Goal: Communication & Community: Participate in discussion

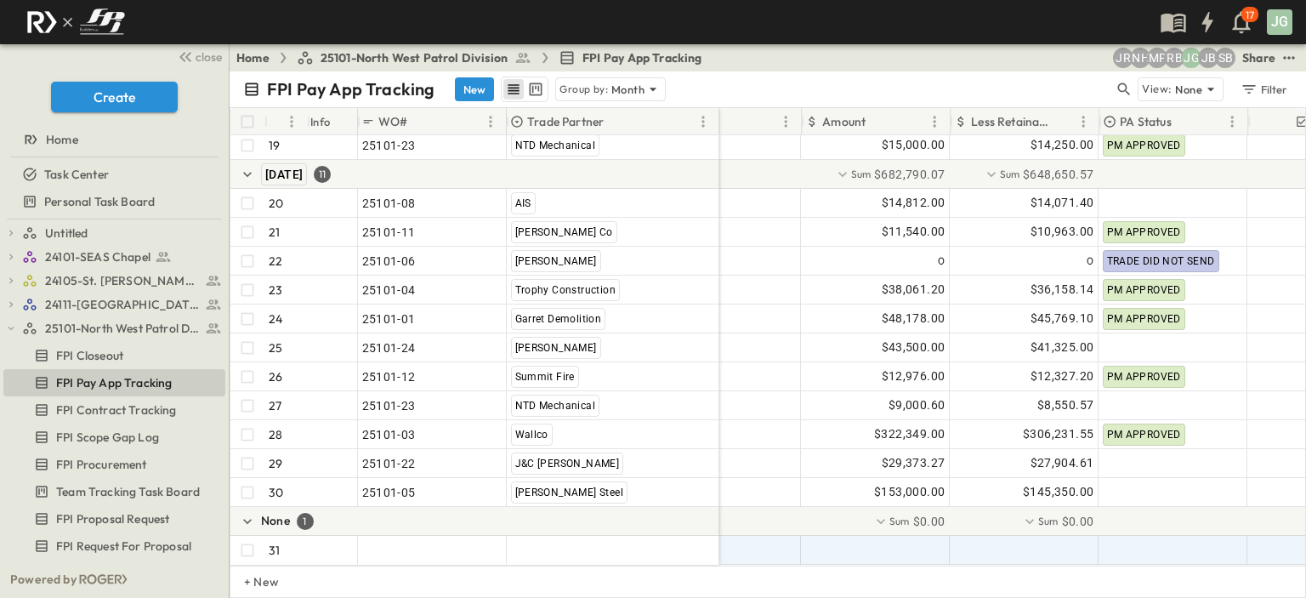
scroll to position [681, 189]
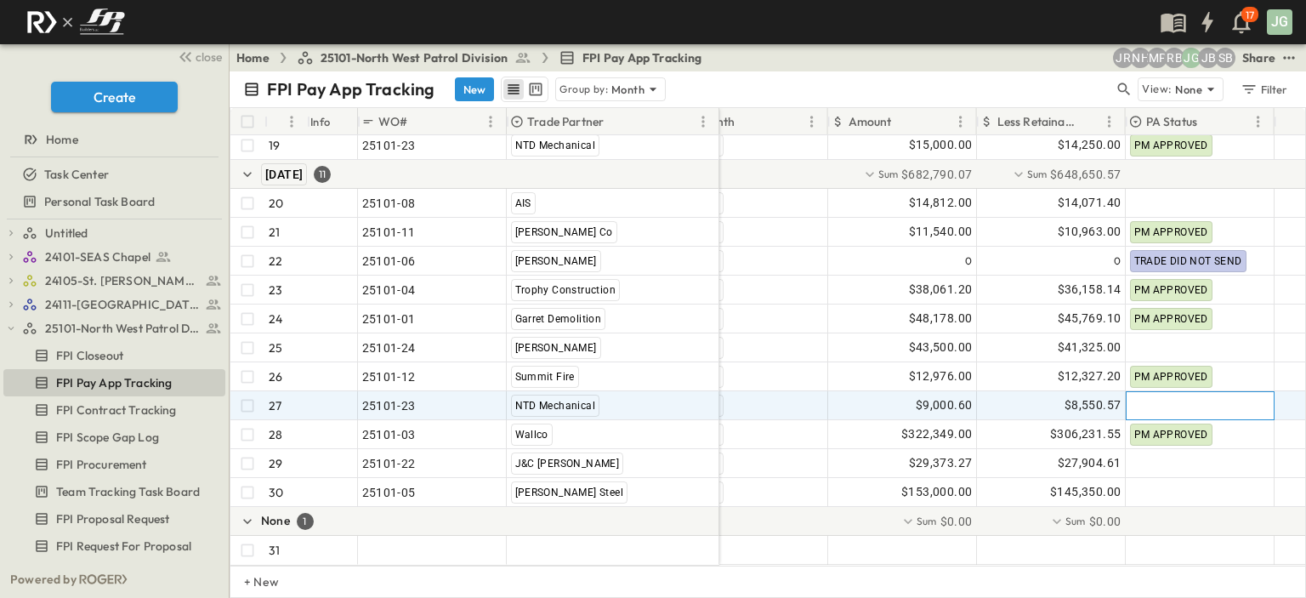
click at [1162, 394] on div at bounding box center [1199, 405] width 147 height 27
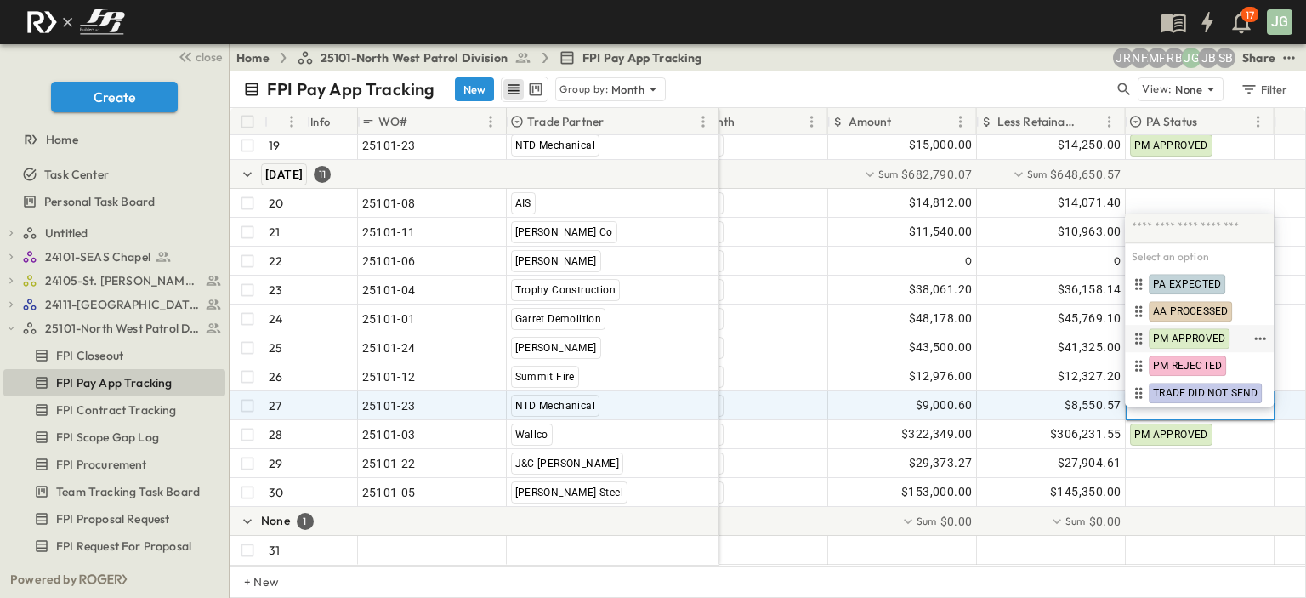
click at [1181, 338] on span "PM APPROVED" at bounding box center [1189, 339] width 72 height 14
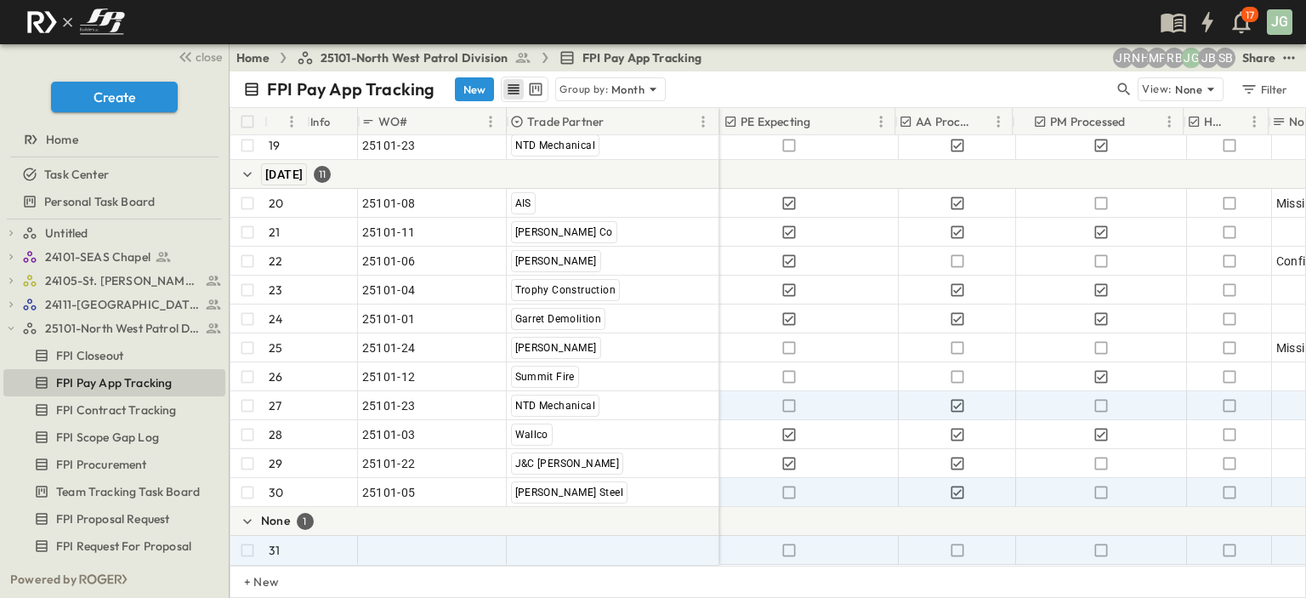
scroll to position [681, 786]
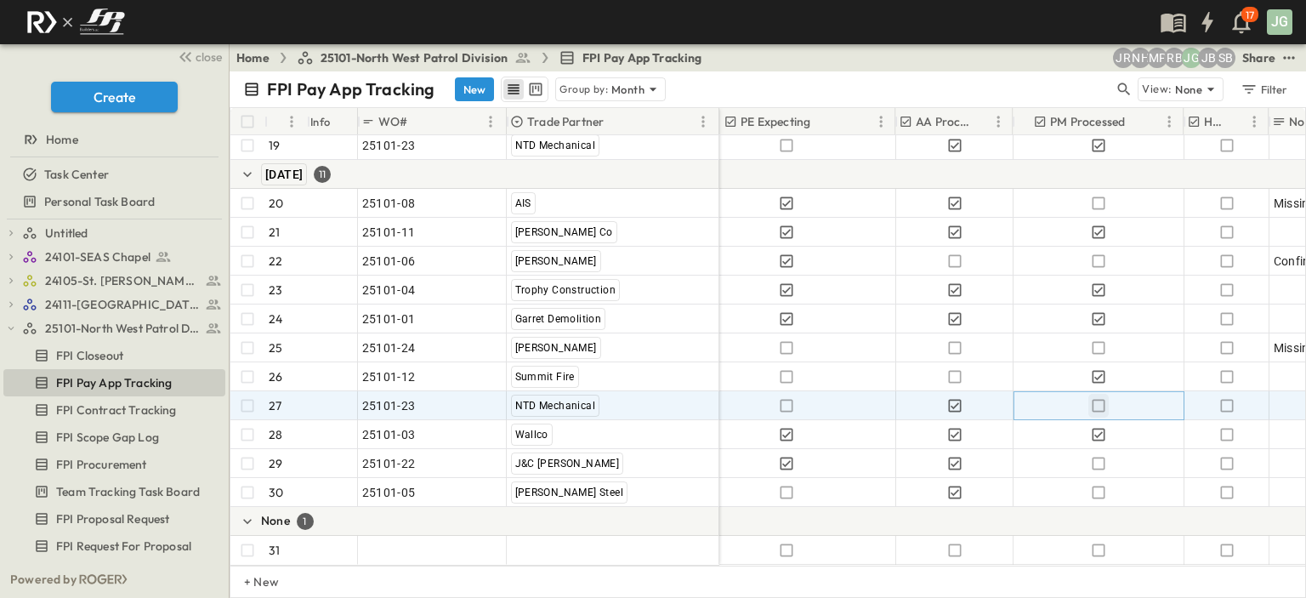
click at [1098, 397] on icon "button" at bounding box center [1098, 405] width 17 height 17
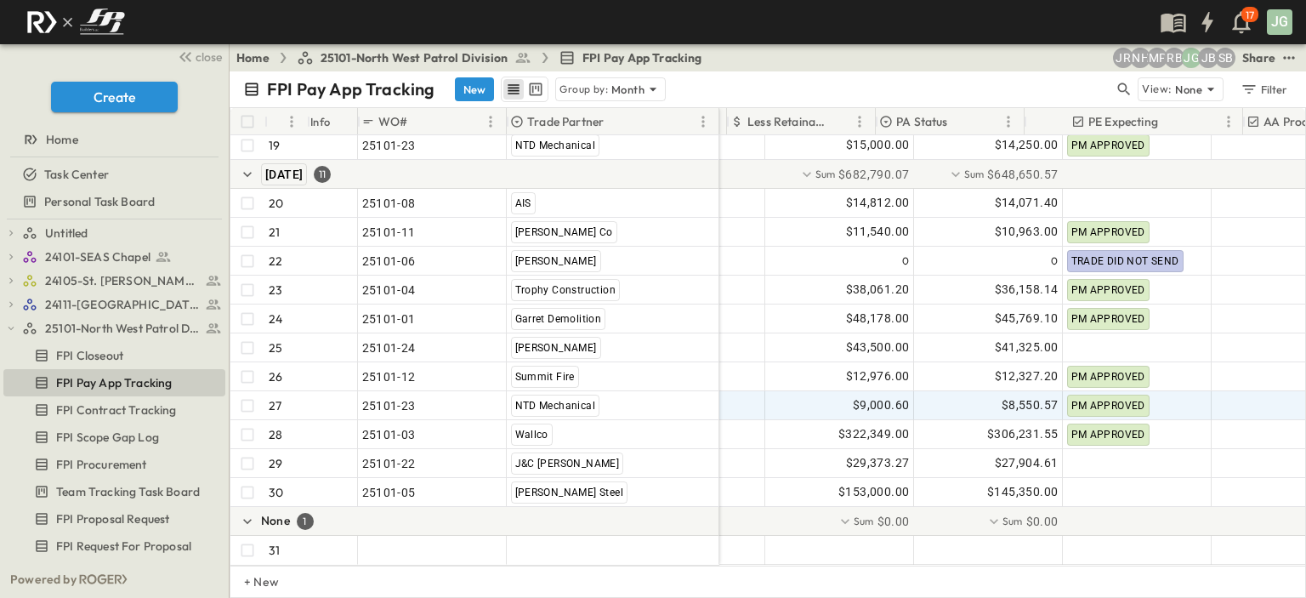
scroll to position [681, 502]
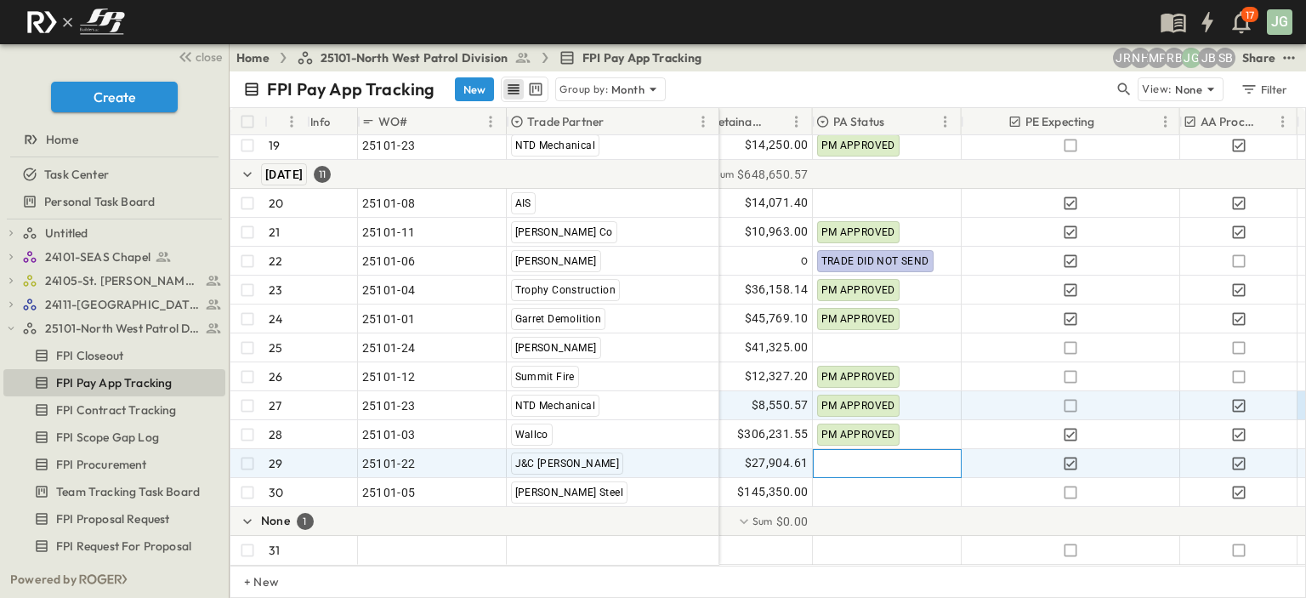
click at [877, 450] on div at bounding box center [887, 463] width 147 height 27
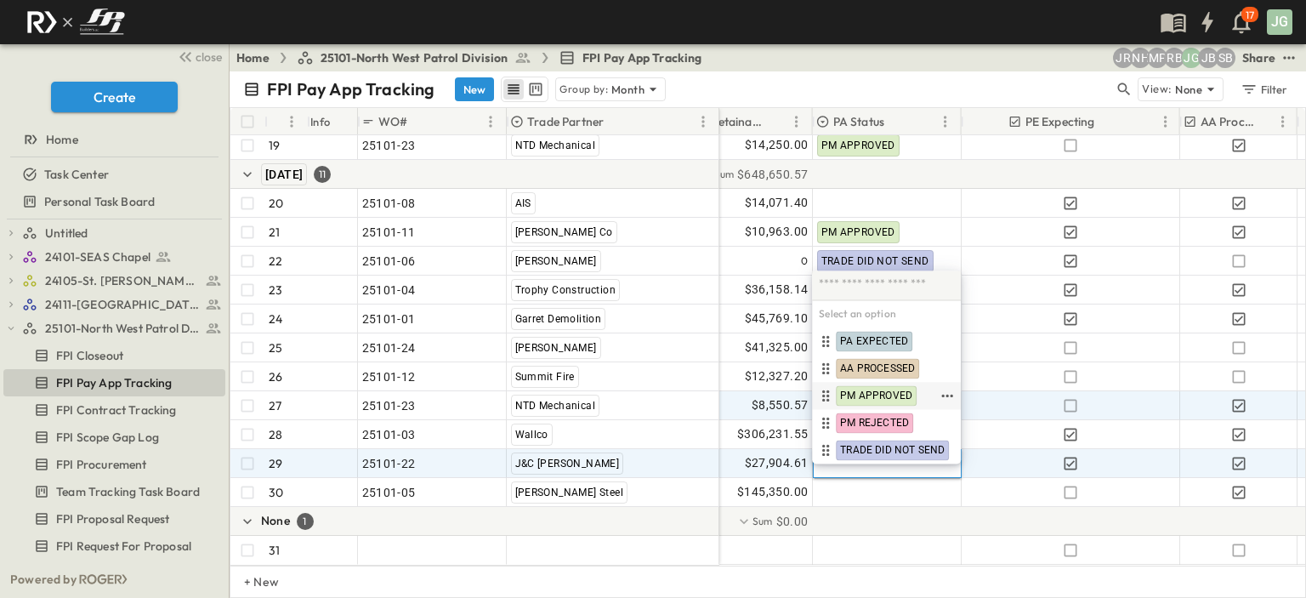
click at [887, 394] on span "PM APPROVED" at bounding box center [876, 396] width 72 height 14
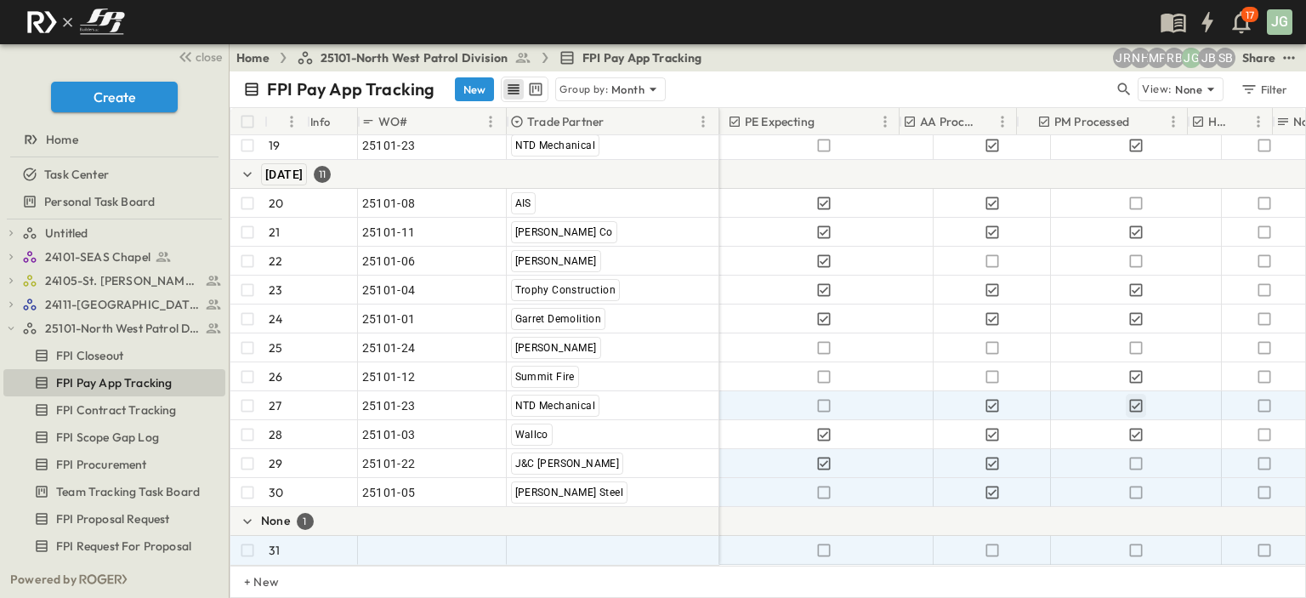
scroll to position [681, 782]
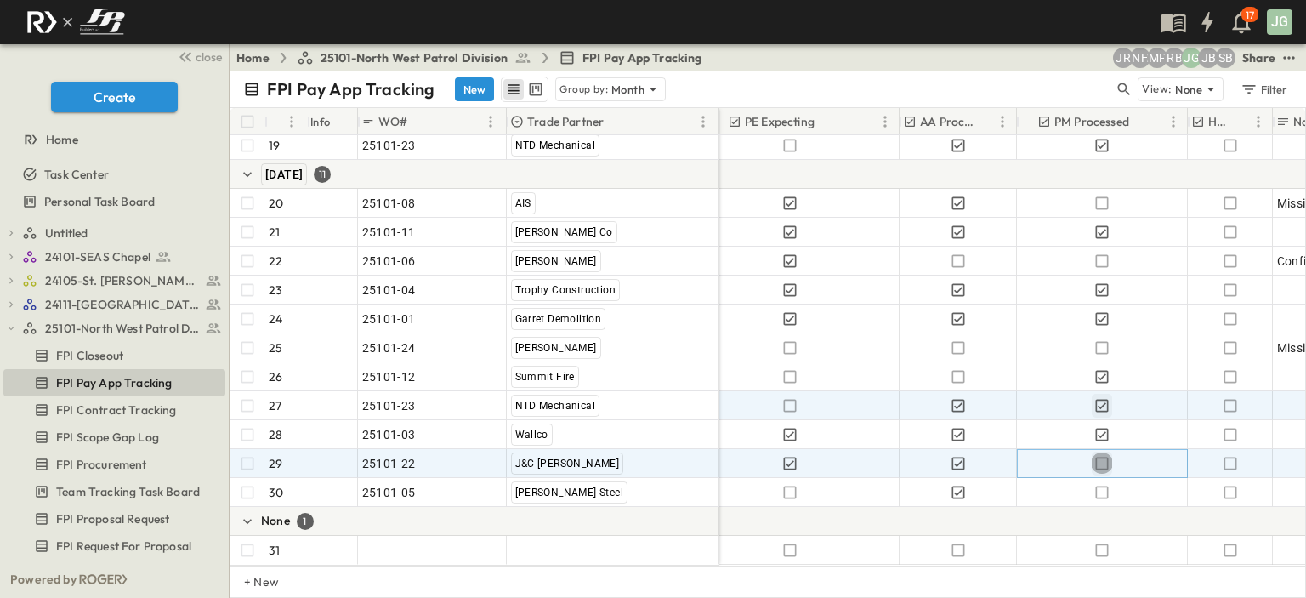
click at [1106, 455] on icon "button" at bounding box center [1101, 463] width 17 height 17
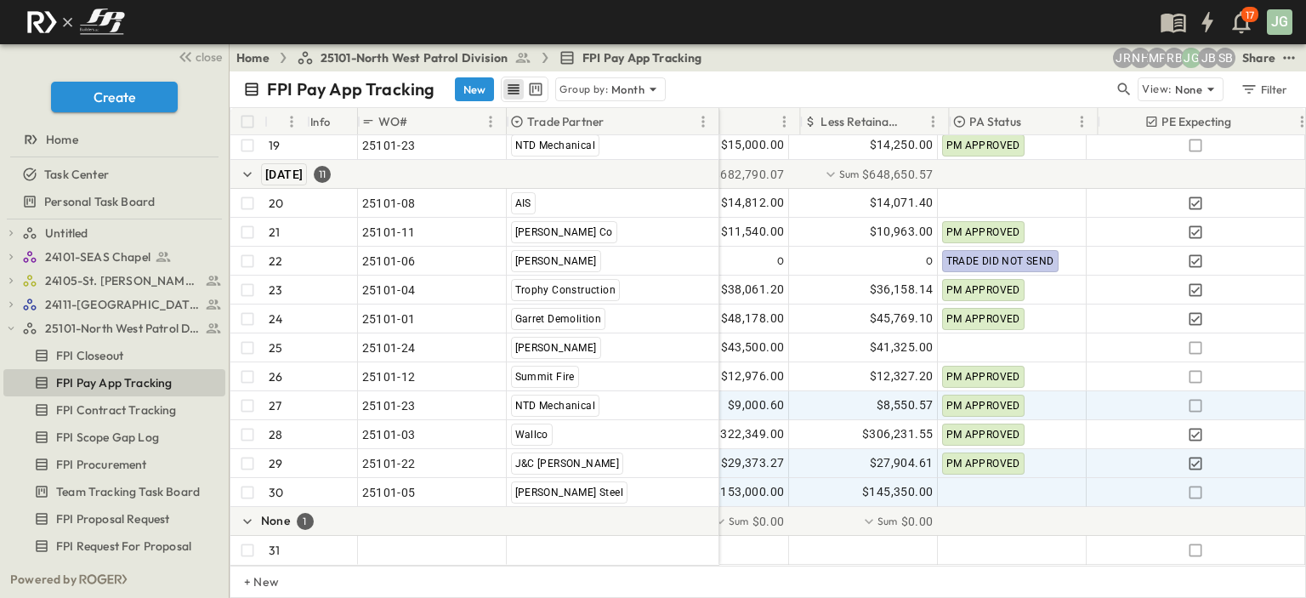
scroll to position [681, 397]
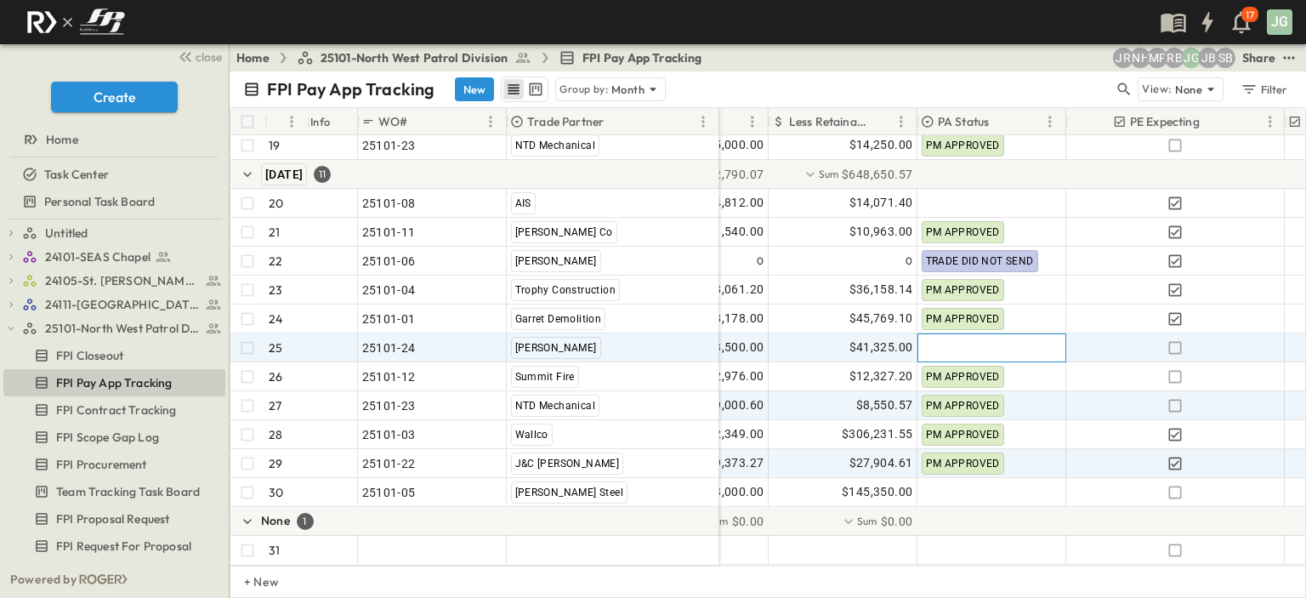
click at [945, 334] on div at bounding box center [991, 347] width 147 height 27
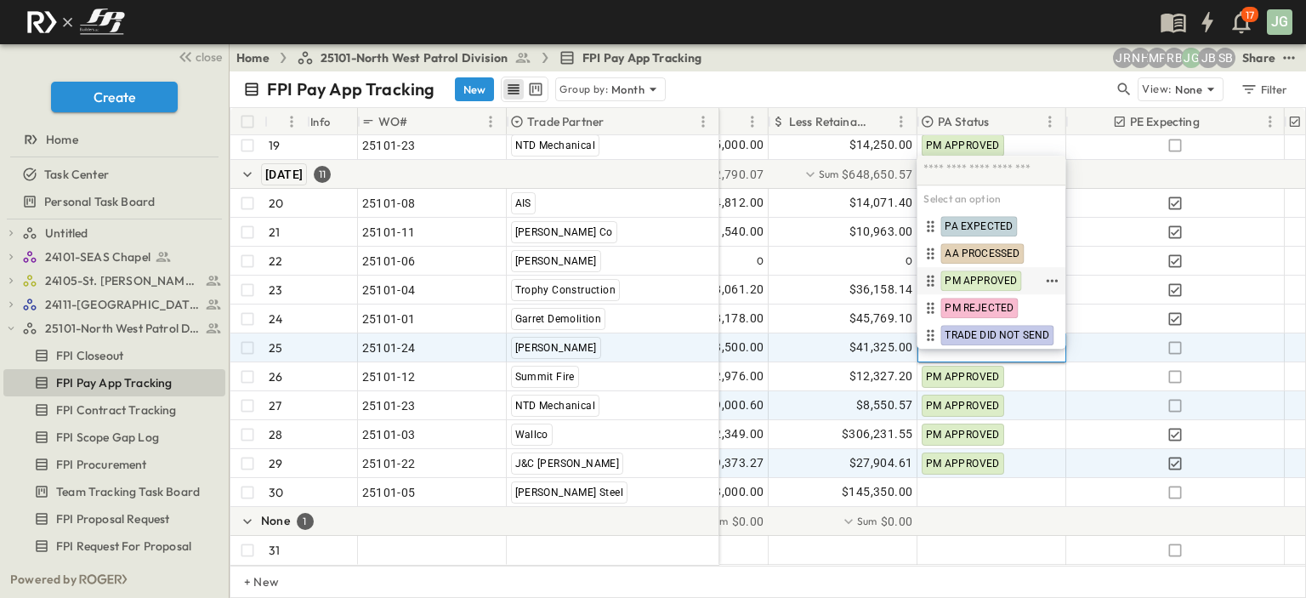
click at [984, 277] on span "PM APPROVED" at bounding box center [981, 281] width 72 height 14
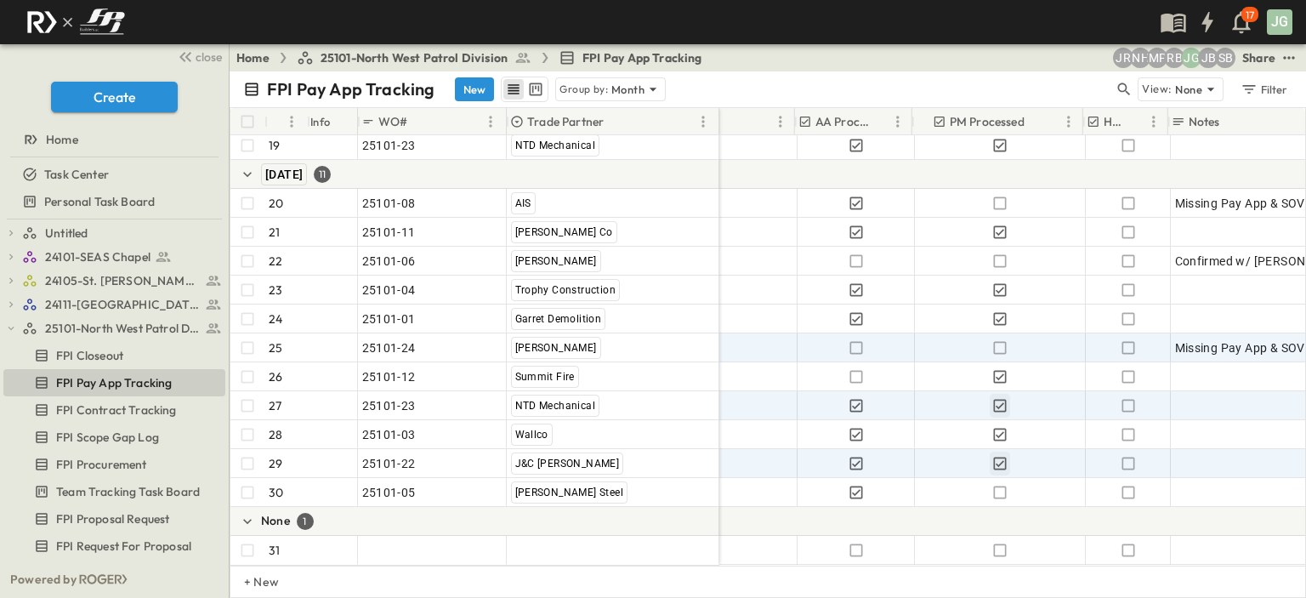
scroll to position [681, 888]
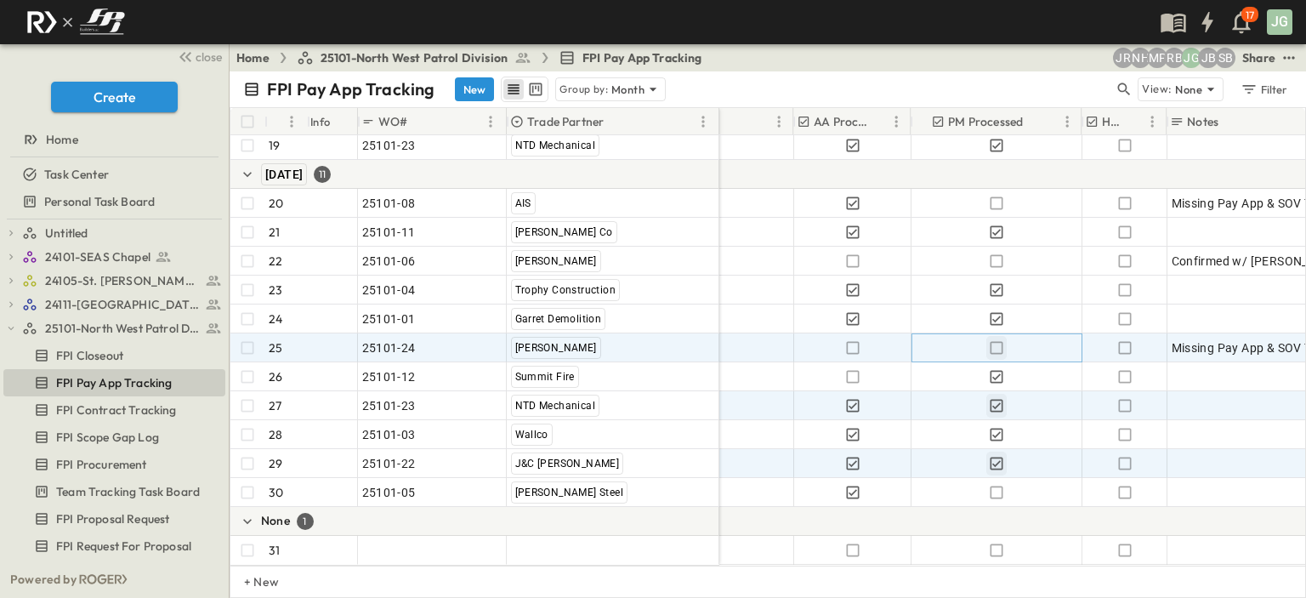
click at [996, 339] on icon "button" at bounding box center [996, 347] width 17 height 17
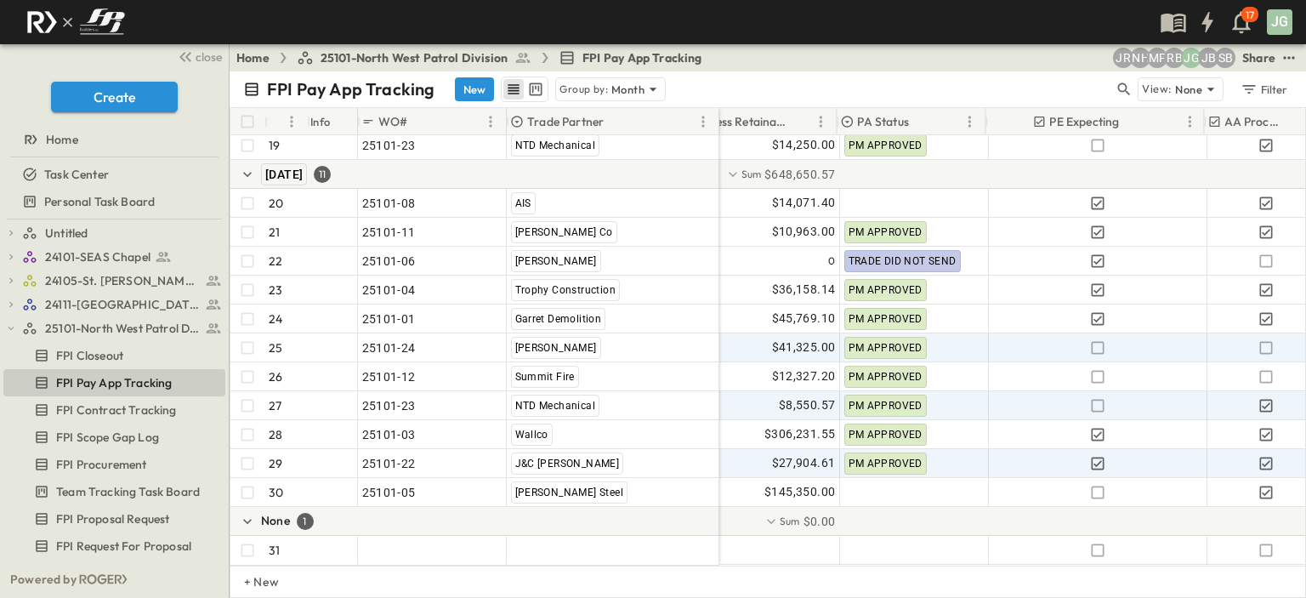
scroll to position [681, 472]
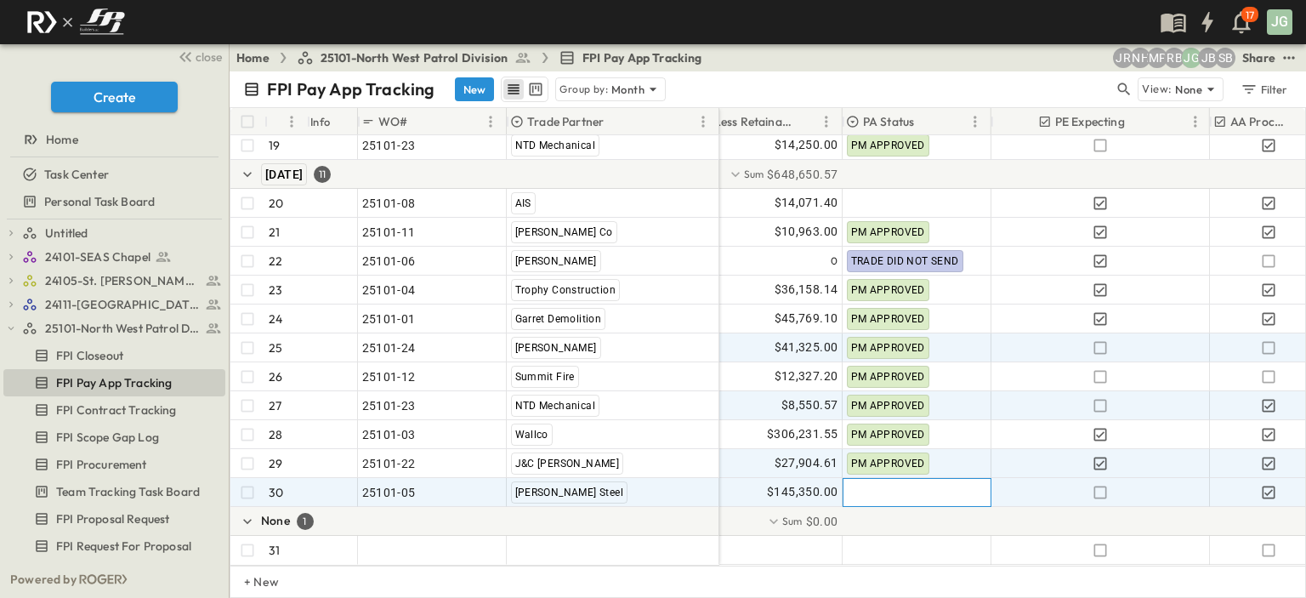
click at [861, 479] on div at bounding box center [916, 492] width 147 height 27
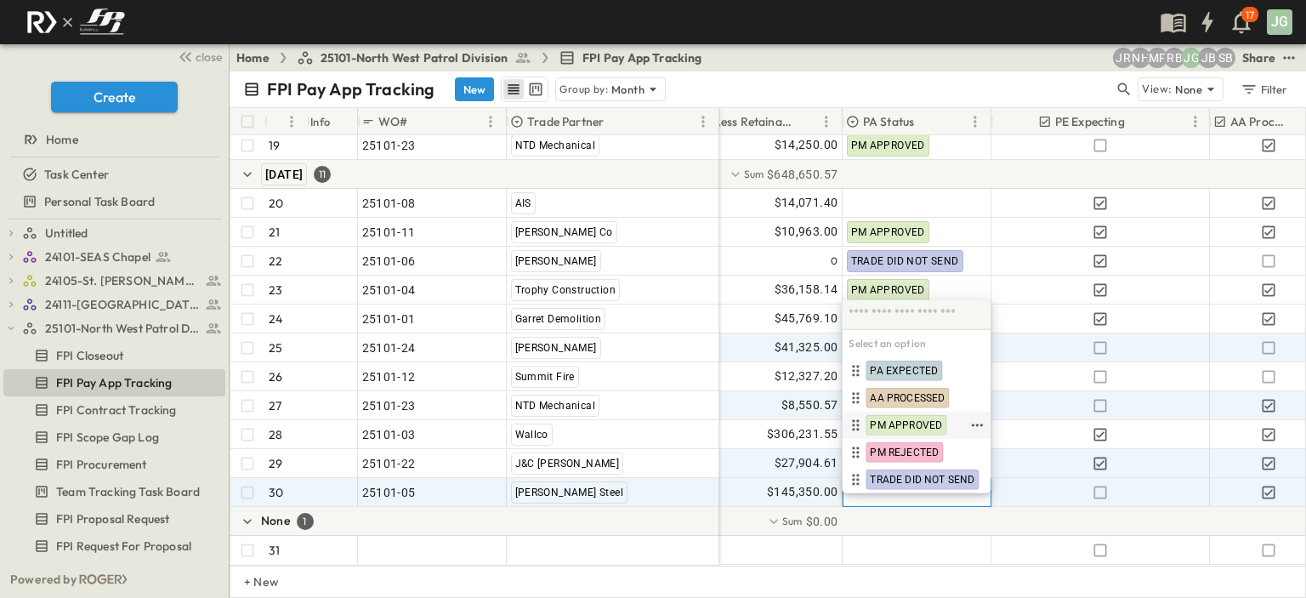
click at [899, 422] on span "PM APPROVED" at bounding box center [906, 425] width 72 height 14
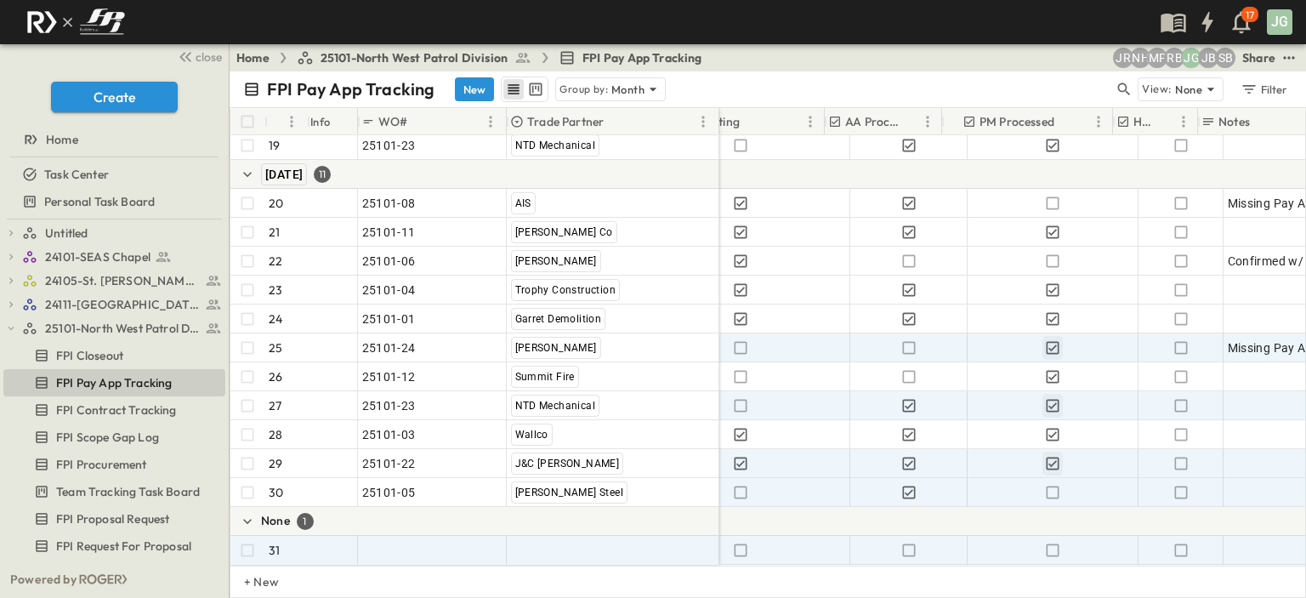
scroll to position [681, 857]
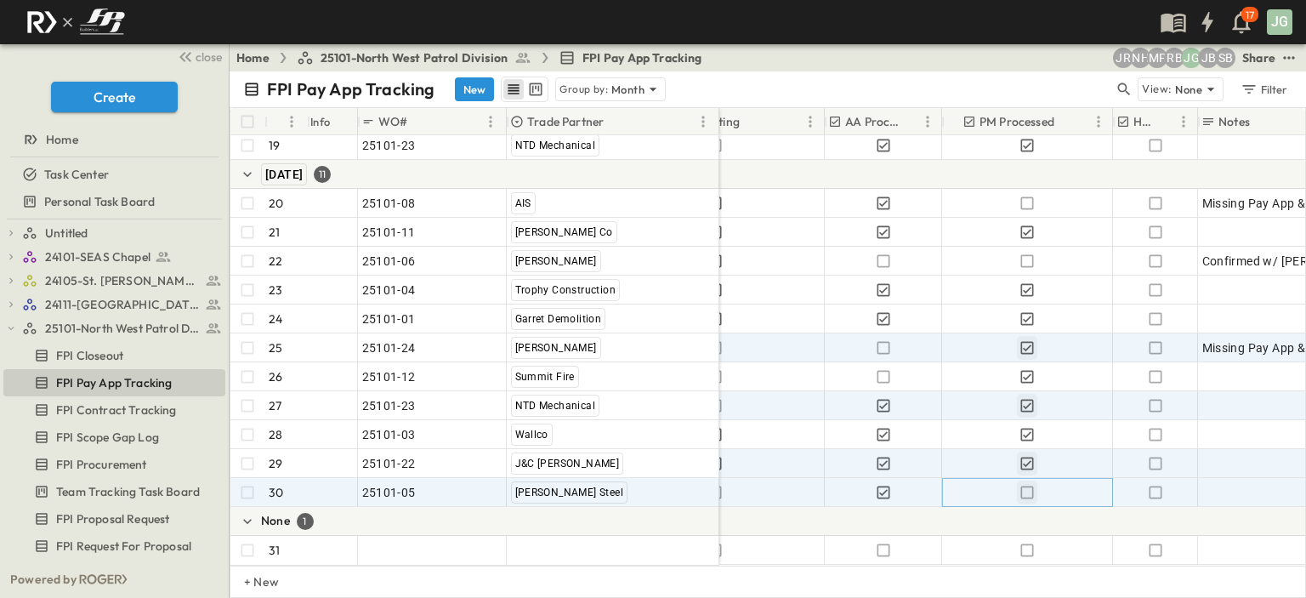
click at [1027, 484] on icon "button" at bounding box center [1026, 492] width 17 height 17
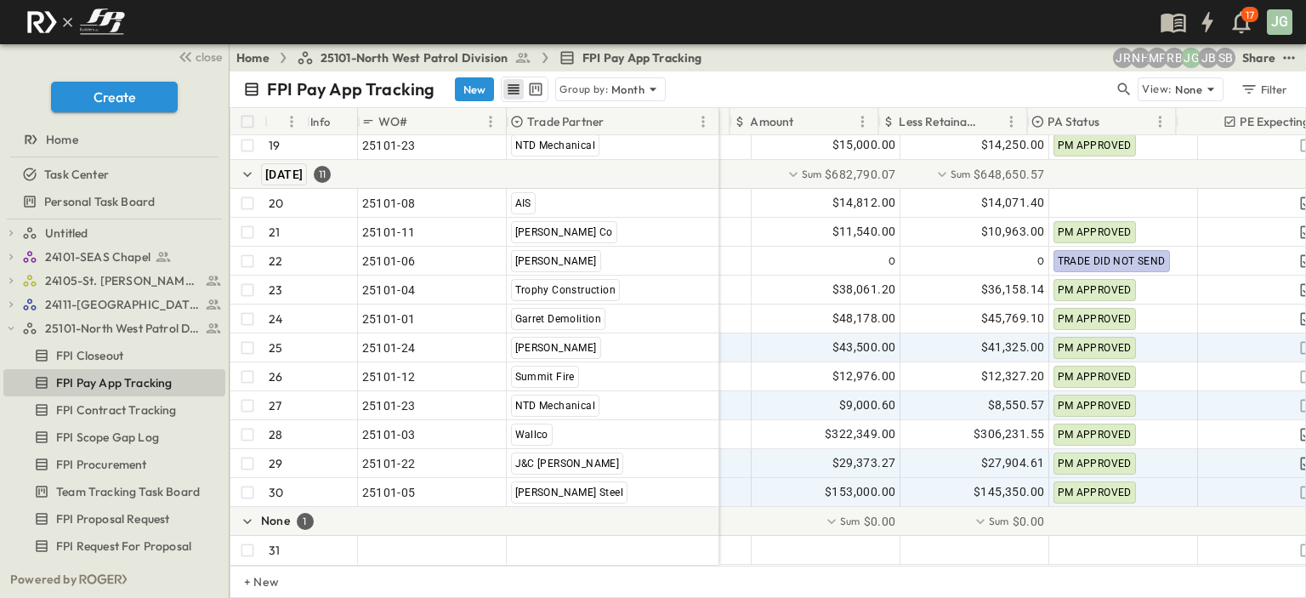
scroll to position [681, 205]
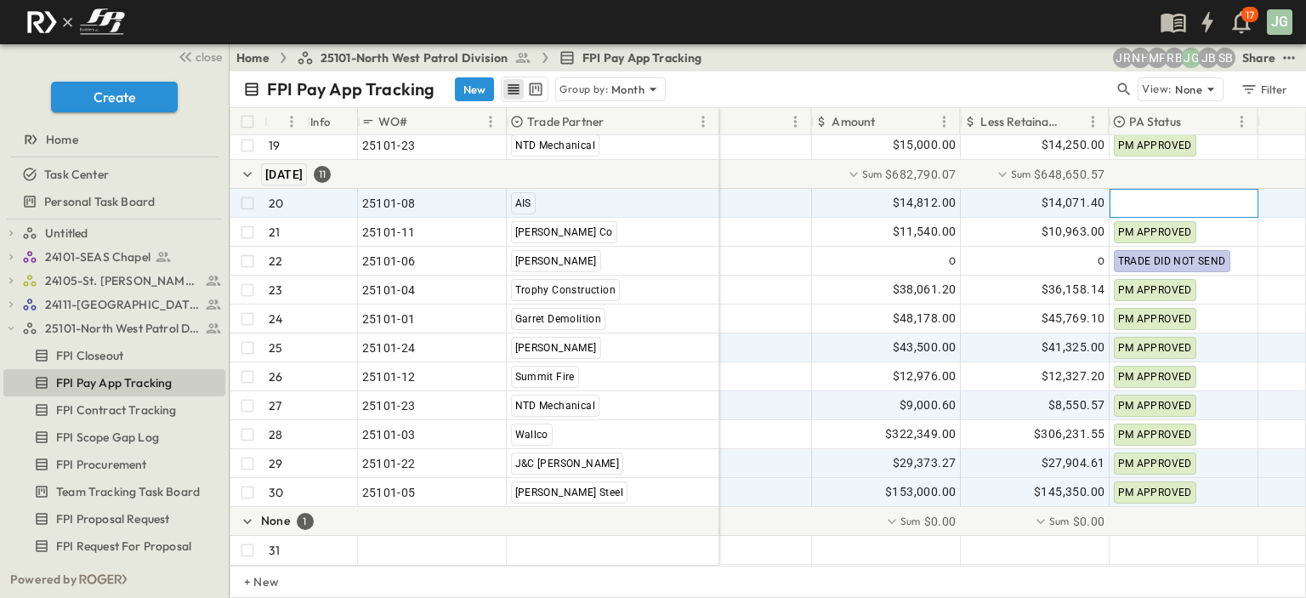
click at [1149, 193] on div at bounding box center [1183, 203] width 147 height 27
click at [1052, 193] on span "$14,071.40" at bounding box center [1073, 203] width 64 height 20
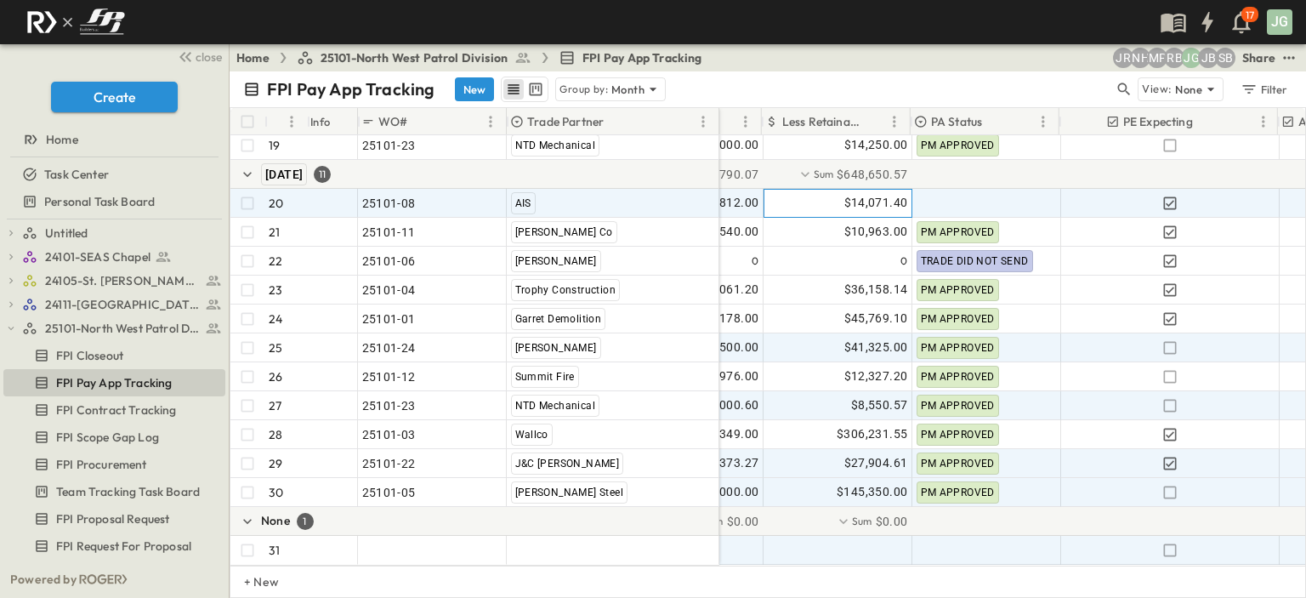
scroll to position [681, 404]
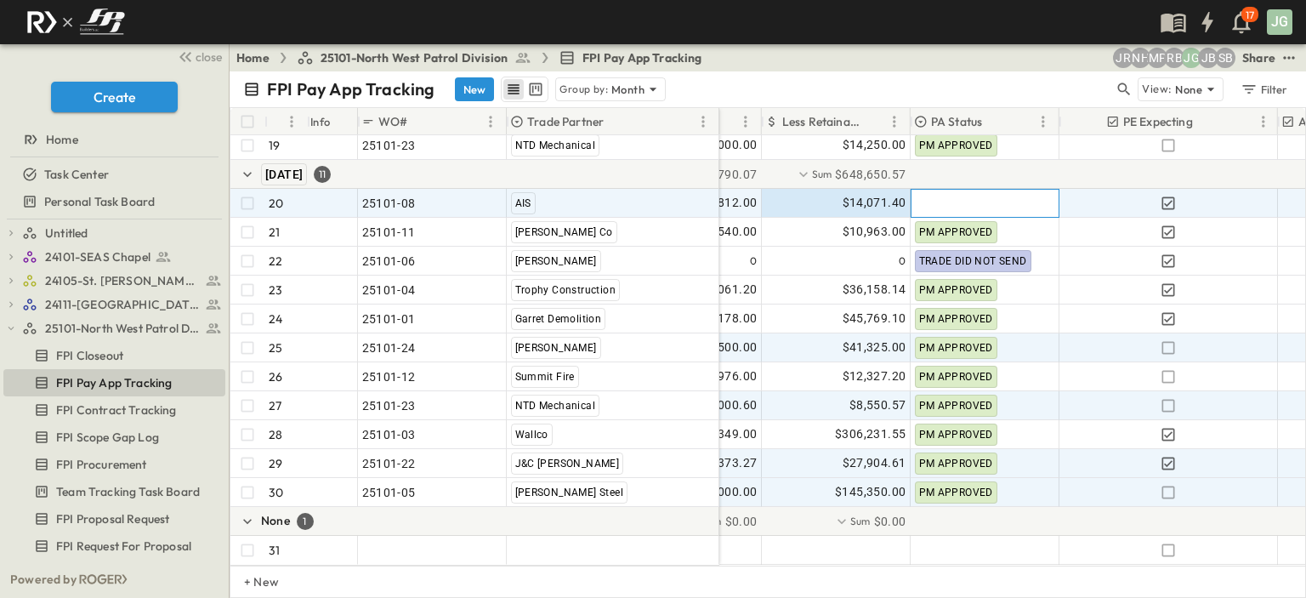
click at [968, 193] on div at bounding box center [984, 203] width 147 height 27
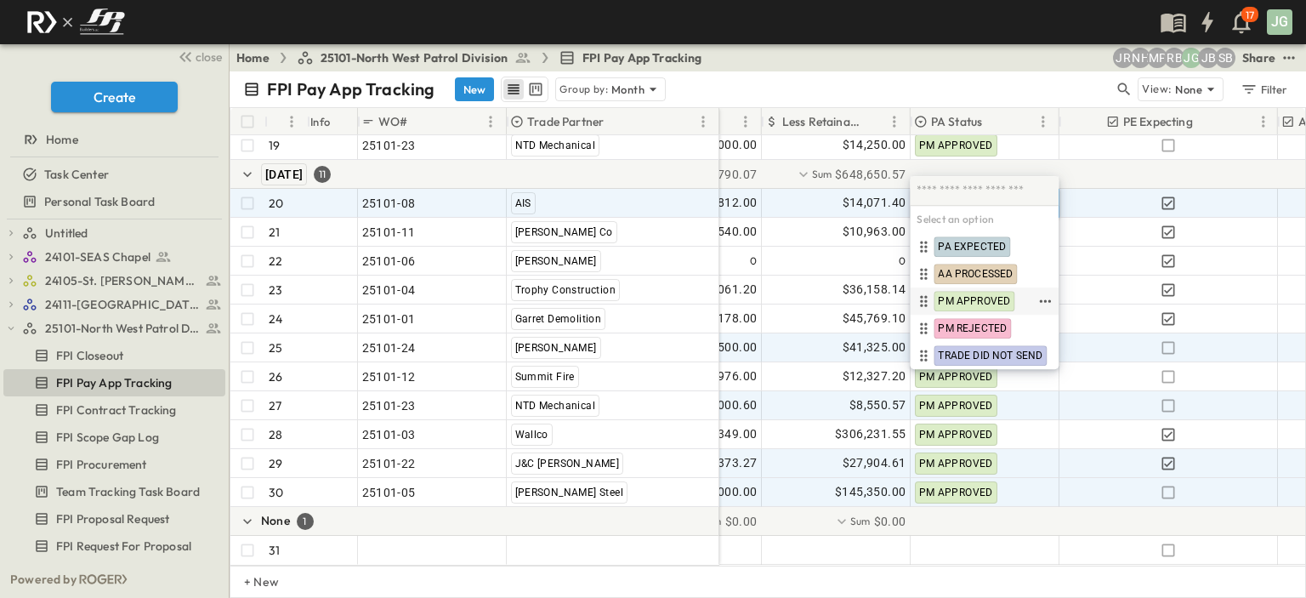
click at [950, 302] on span "PM APPROVED" at bounding box center [974, 301] width 72 height 14
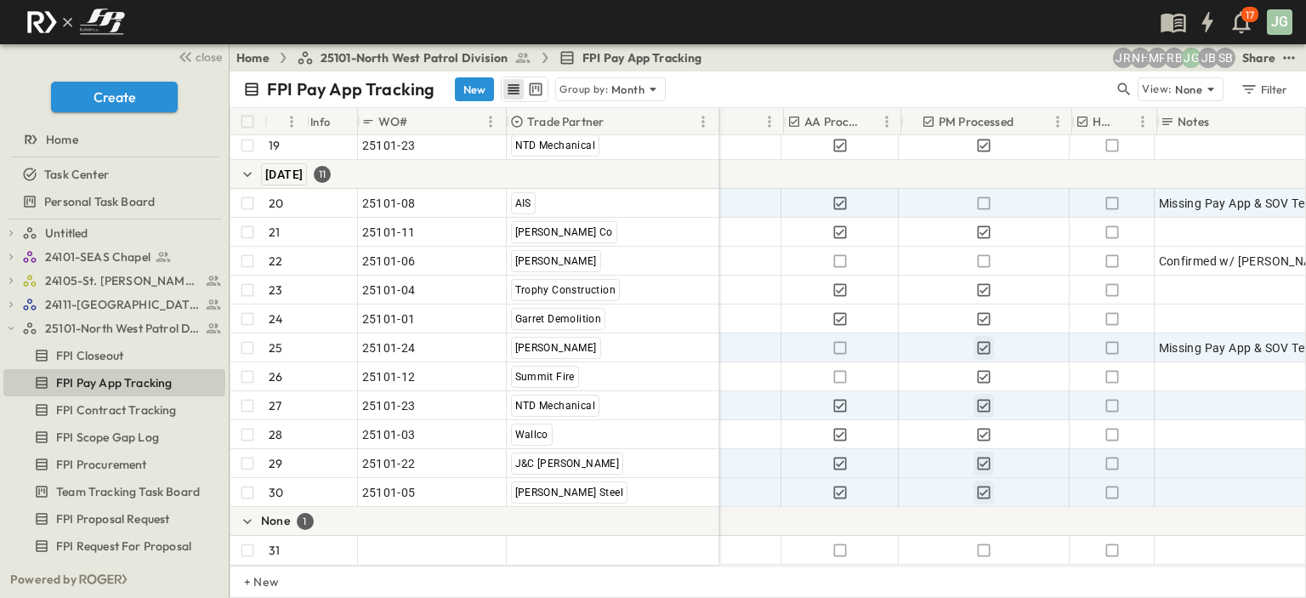
scroll to position [681, 909]
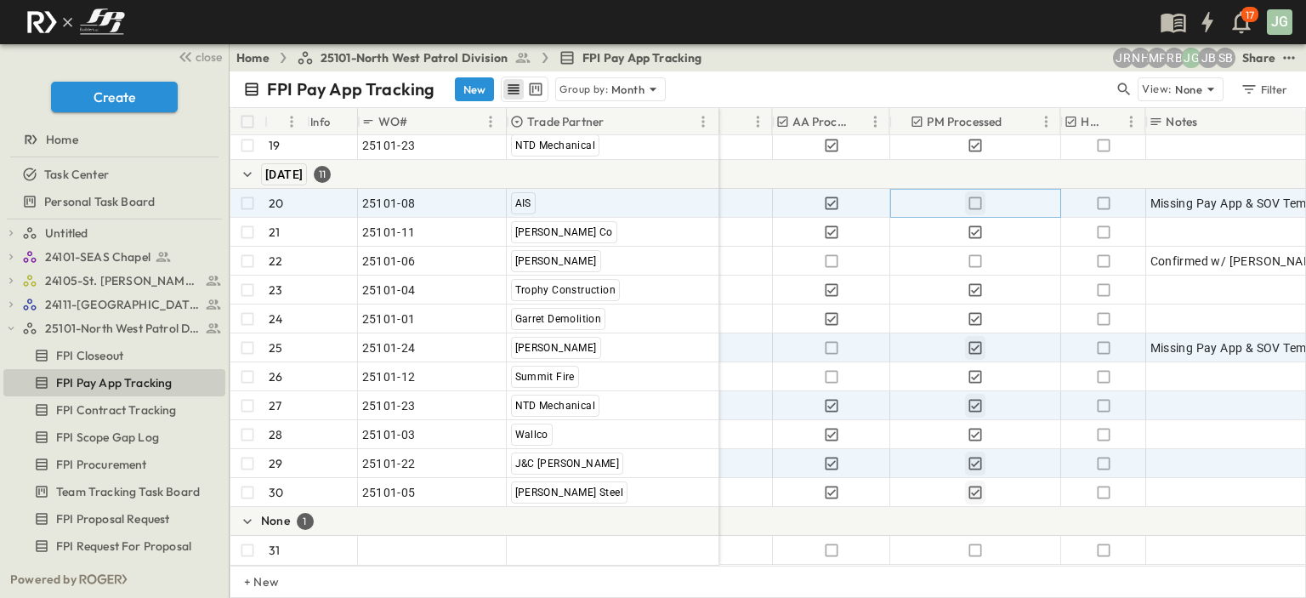
click at [972, 195] on icon "button" at bounding box center [975, 203] width 17 height 17
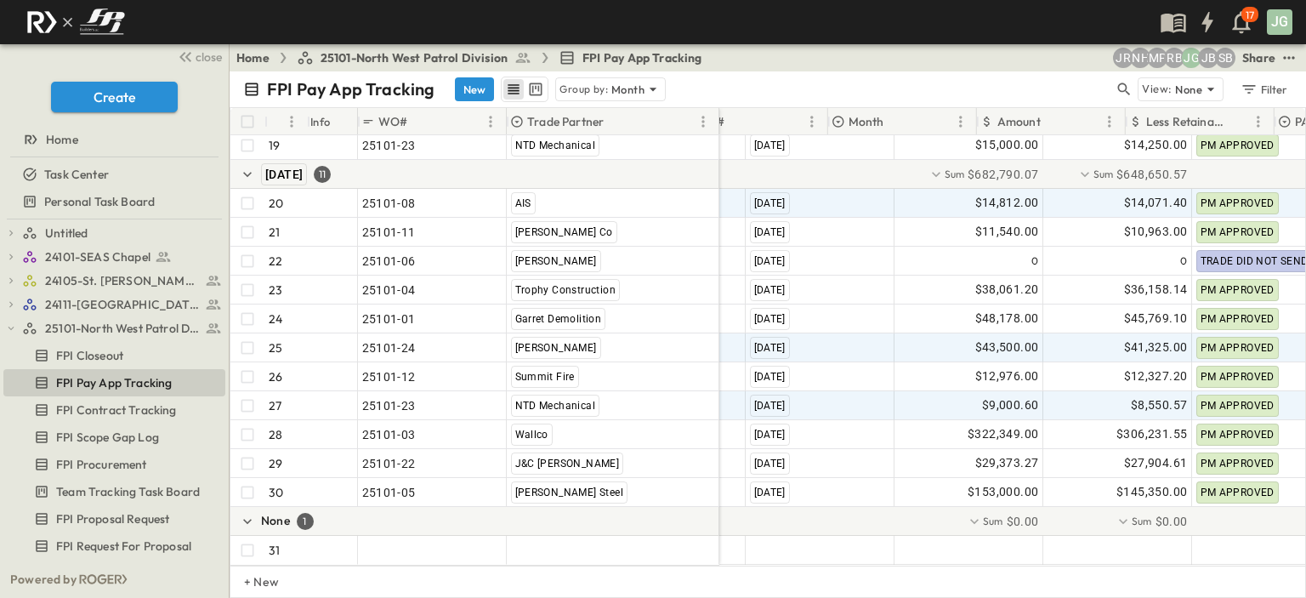
scroll to position [681, 0]
